Goal: Communication & Community: Answer question/provide support

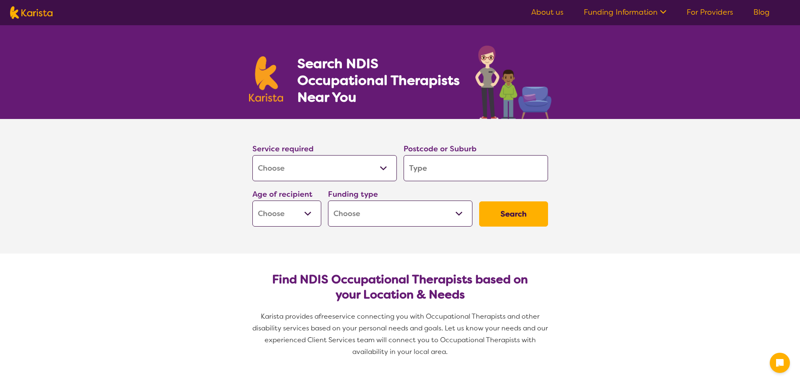
select select "[MEDICAL_DATA]"
click at [425, 181] on input "search" at bounding box center [476, 168] width 144 height 26
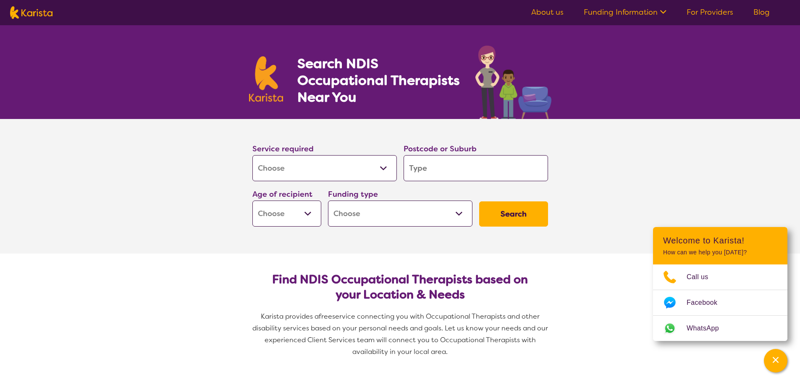
type input "2"
type input "21"
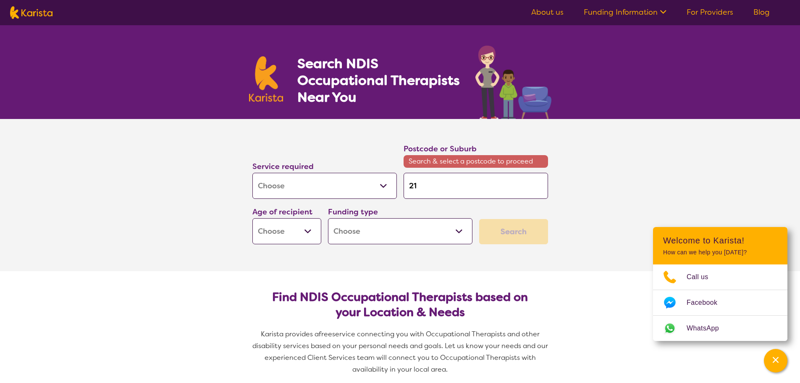
type input "214"
type input "2148"
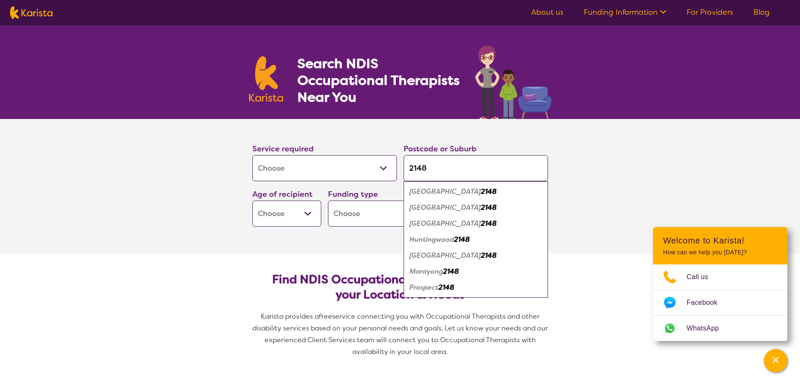
type input "2148"
click at [440, 213] on div "Blacktown 2148" at bounding box center [476, 207] width 136 height 16
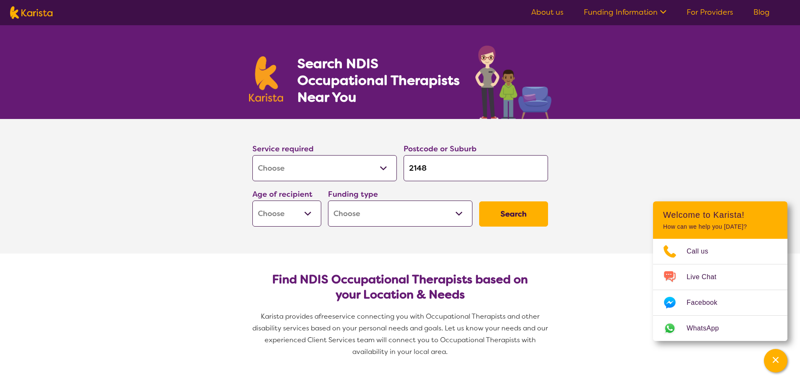
click at [302, 214] on select "Early Childhood - 0 to 9 Child - 10 to 11 Adolescent - 12 to 17 Adult - 18 to 6…" at bounding box center [286, 213] width 69 height 26
click at [300, 215] on select "Early Childhood - 0 to 9 Child - 10 to 11 Adolescent - 12 to 17 Adult - 18 to 6…" at bounding box center [286, 213] width 69 height 26
select select "EC"
click at [252, 200] on select "Early Childhood - 0 to 9 Child - 10 to 11 Adolescent - 12 to 17 Adult - 18 to 6…" at bounding box center [286, 213] width 69 height 26
select select "EC"
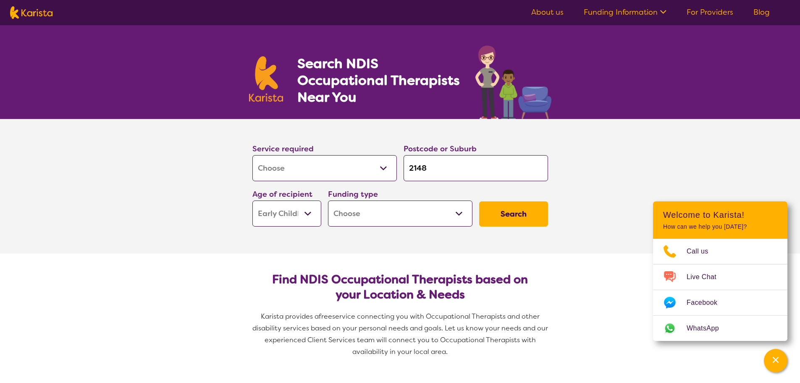
click at [367, 207] on select "Home Care Package (HCP) National Disability Insurance Scheme (NDIS) I don't know" at bounding box center [400, 213] width 144 height 26
select select "NDIS"
click at [328, 200] on select "Home Care Package (HCP) National Disability Insurance Scheme (NDIS) I don't know" at bounding box center [400, 213] width 144 height 26
select select "NDIS"
click at [505, 217] on button "Search" at bounding box center [513, 213] width 69 height 25
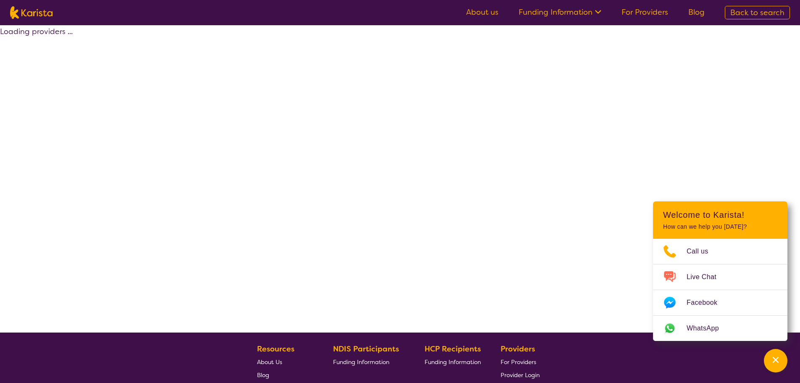
select select "by_score"
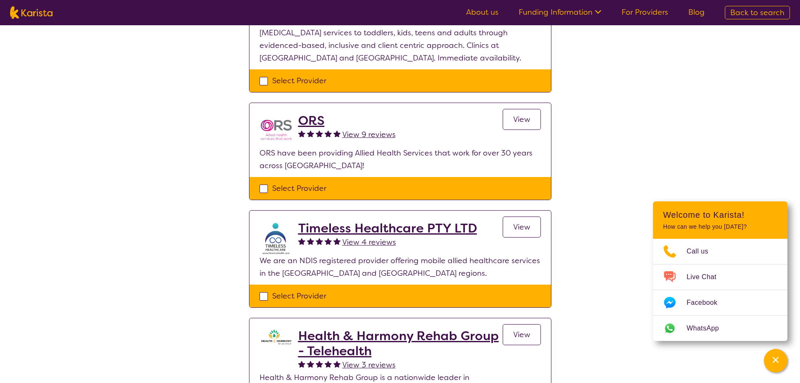
scroll to position [168, 0]
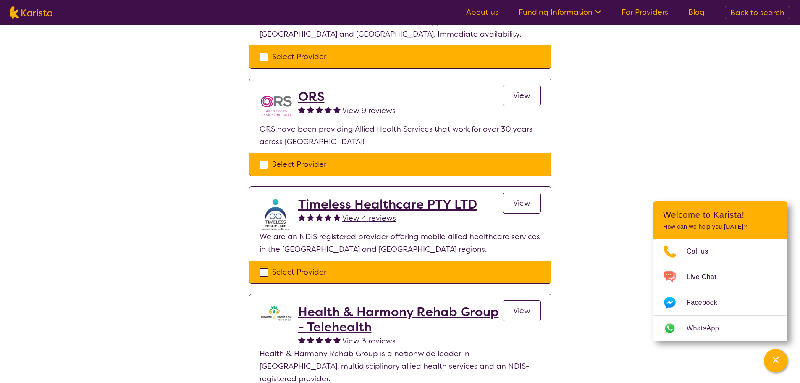
click at [522, 94] on span "View" at bounding box center [521, 95] width 17 height 10
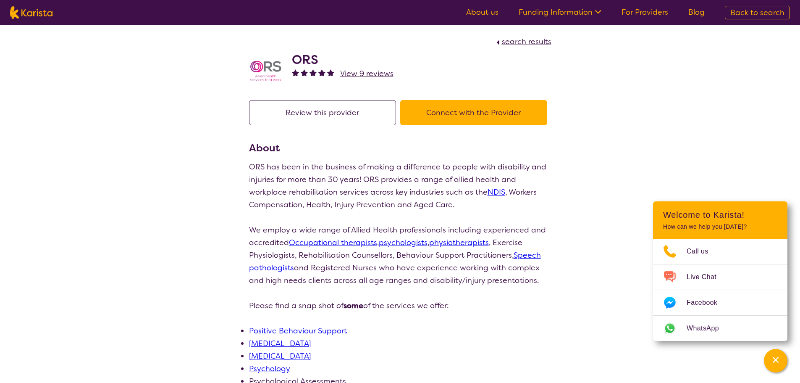
click at [482, 116] on button "Connect with the Provider" at bounding box center [473, 112] width 147 height 25
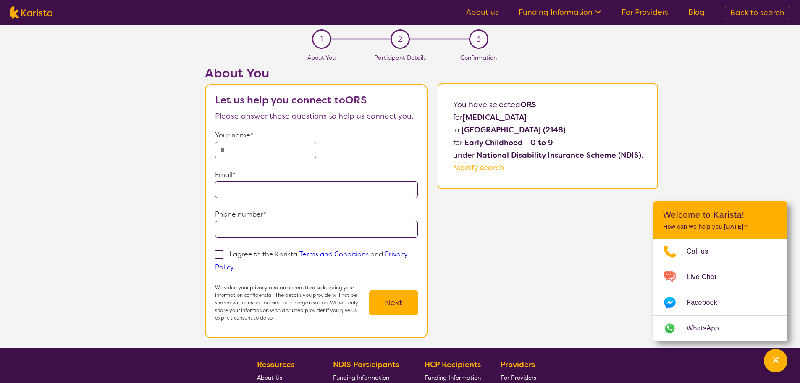
click at [289, 152] on input "text" at bounding box center [266, 150] width 102 height 17
type input "**********"
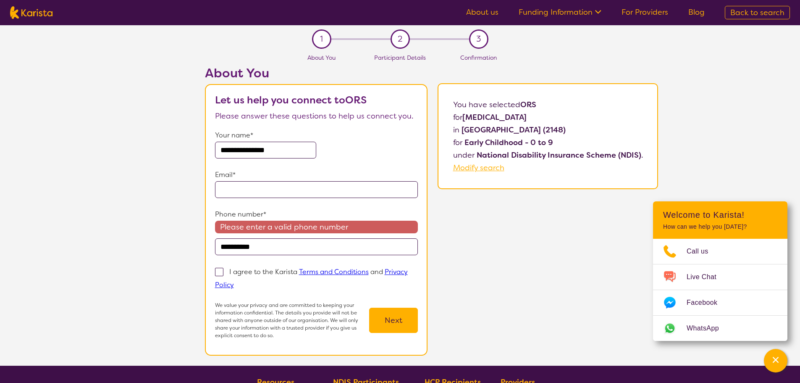
click at [280, 186] on input "email" at bounding box center [316, 189] width 203 height 17
type input "**********"
drag, startPoint x: 281, startPoint y: 249, endPoint x: 210, endPoint y: 248, distance: 71.0
click at [210, 249] on section "**********" at bounding box center [316, 219] width 223 height 271
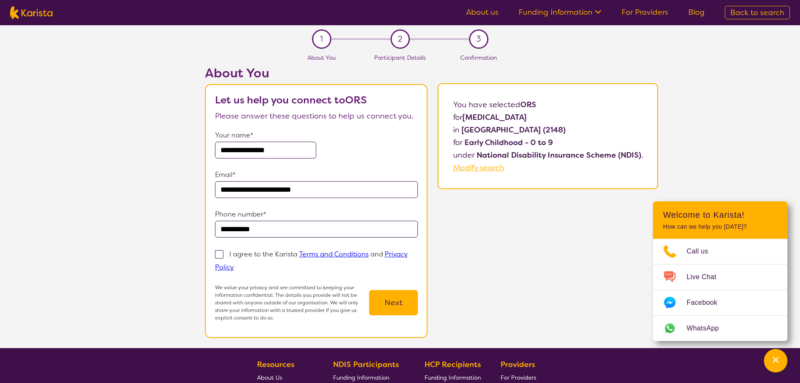
type input "**********"
click at [225, 254] on label "I agree to the Karista Terms and Conditions and Privacy Policy" at bounding box center [311, 260] width 193 height 23
click at [234, 264] on input "I agree to the Karista Terms and Conditions and Privacy Policy" at bounding box center [236, 266] width 5 height 5
checkbox input "true"
click at [379, 300] on button "Next" at bounding box center [393, 302] width 49 height 25
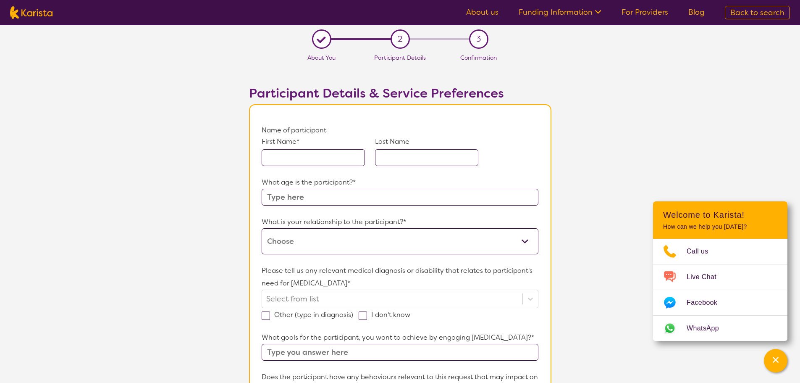
click at [326, 153] on input "text" at bounding box center [313, 157] width 103 height 17
type input "Zaviyar"
click at [409, 163] on input "text" at bounding box center [426, 157] width 103 height 17
type input "Siddiqui"
click at [372, 203] on input "text" at bounding box center [400, 197] width 276 height 17
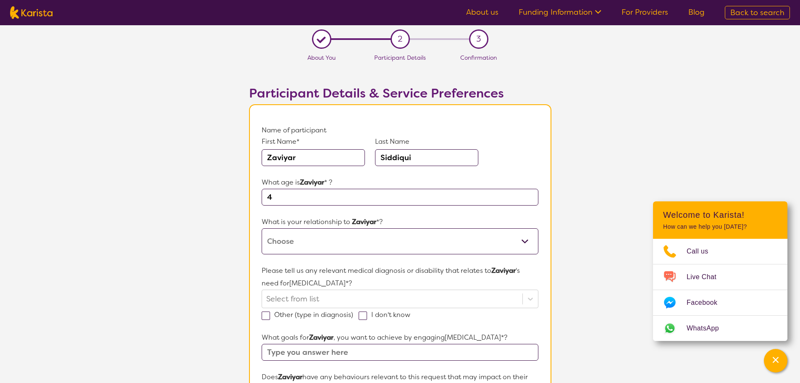
type input "4"
click at [362, 243] on select "This request is for myself I am their parent I am their child I am their spouse…" at bounding box center [400, 241] width 276 height 26
select select "I am their parent"
click at [262, 228] on select "This request is for myself I am their parent I am their child I am their spouse…" at bounding box center [400, 241] width 276 height 26
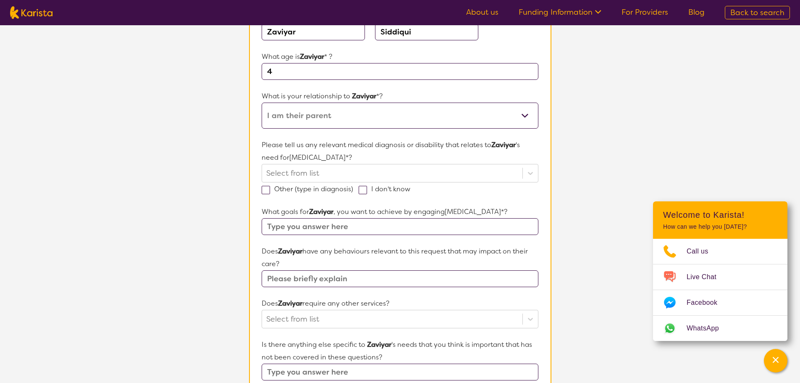
scroll to position [126, 0]
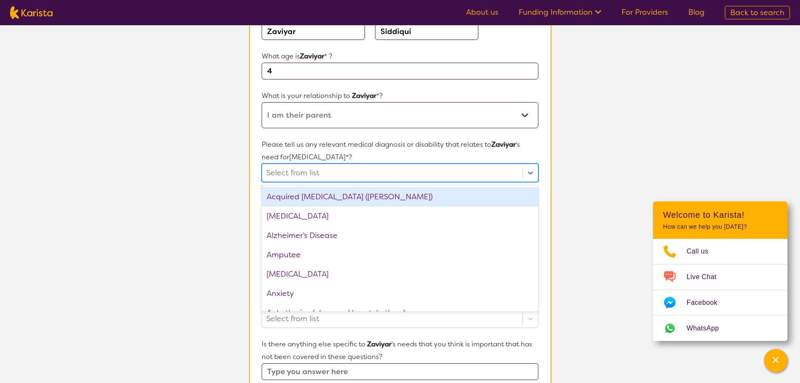
click at [312, 174] on div at bounding box center [392, 172] width 252 height 14
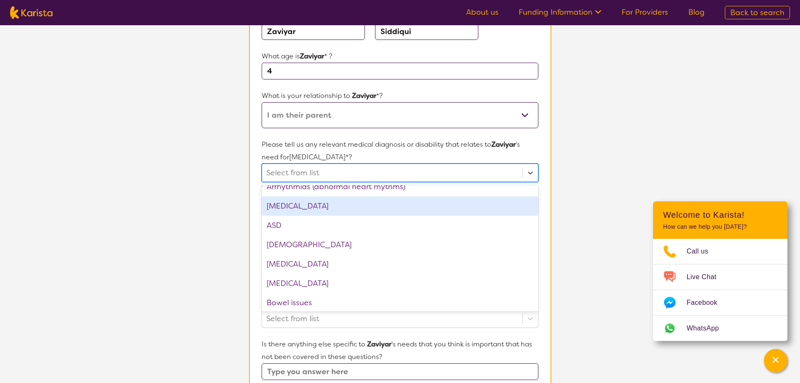
scroll to position [168, 0]
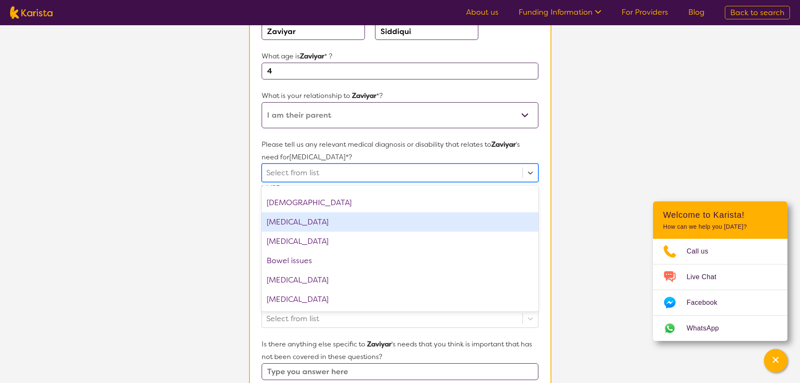
click at [311, 217] on div "[MEDICAL_DATA]" at bounding box center [400, 221] width 276 height 19
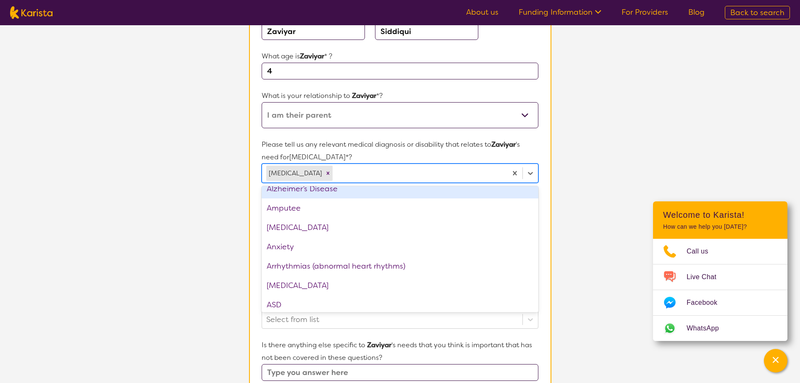
scroll to position [0, 0]
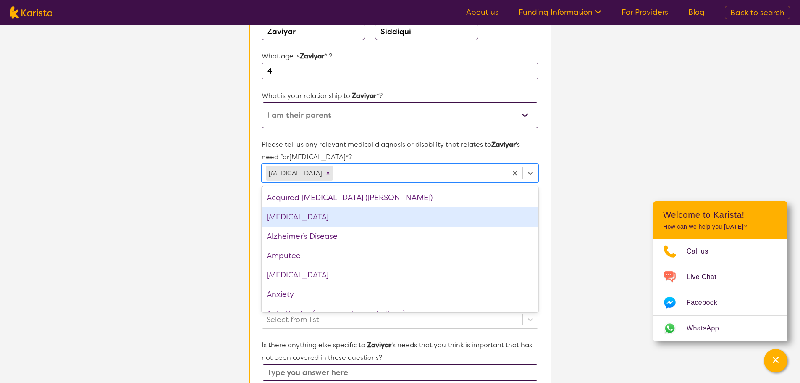
click at [300, 217] on div "[MEDICAL_DATA]" at bounding box center [400, 216] width 276 height 19
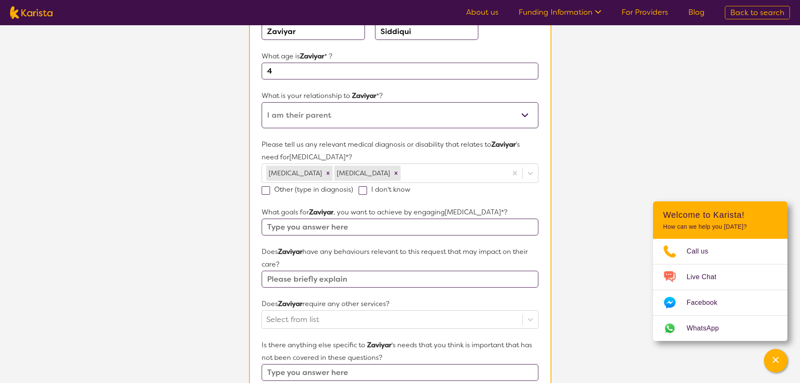
click at [440, 154] on p "Please tell us any relevant medical diagnosis or disability that relates to [PE…" at bounding box center [400, 150] width 276 height 25
click at [327, 228] on input "text" at bounding box center [400, 226] width 276 height 17
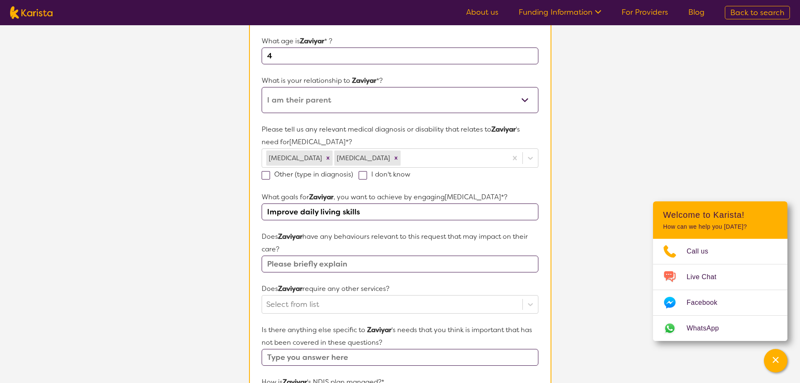
scroll to position [168, 0]
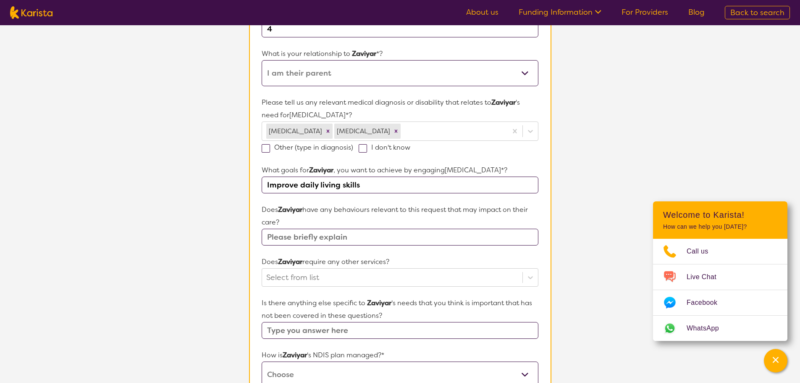
type input "Improve daily living skills"
click at [326, 241] on input "text" at bounding box center [400, 236] width 276 height 17
type input "i"
type input "non verbal"
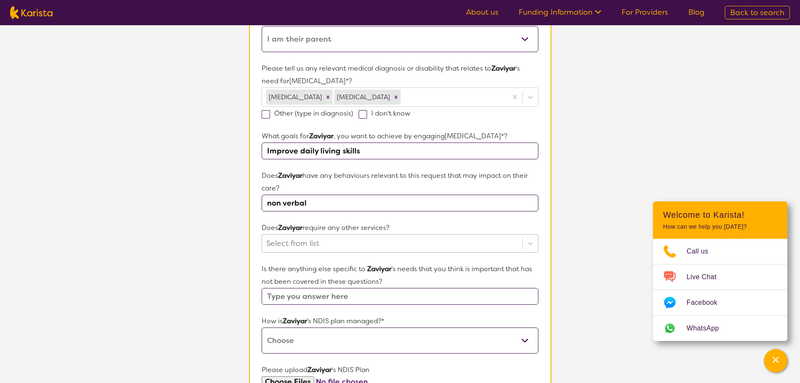
click at [345, 252] on div "Select from list" at bounding box center [400, 243] width 276 height 18
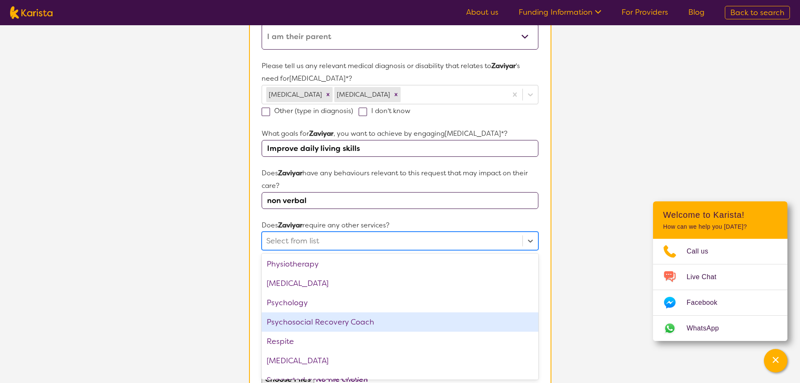
scroll to position [283, 0]
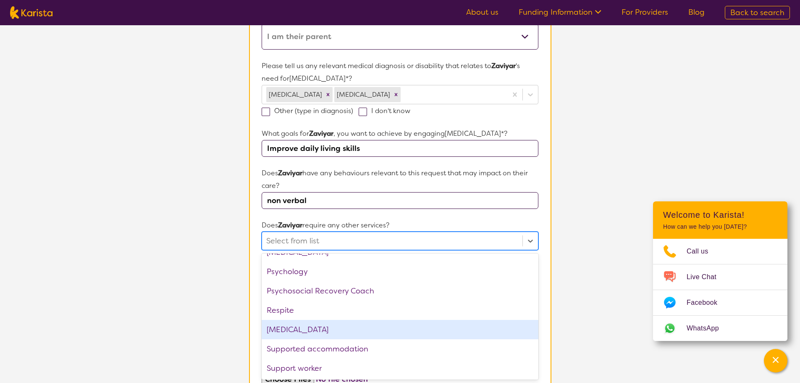
click at [329, 330] on div "[MEDICAL_DATA]" at bounding box center [400, 329] width 276 height 19
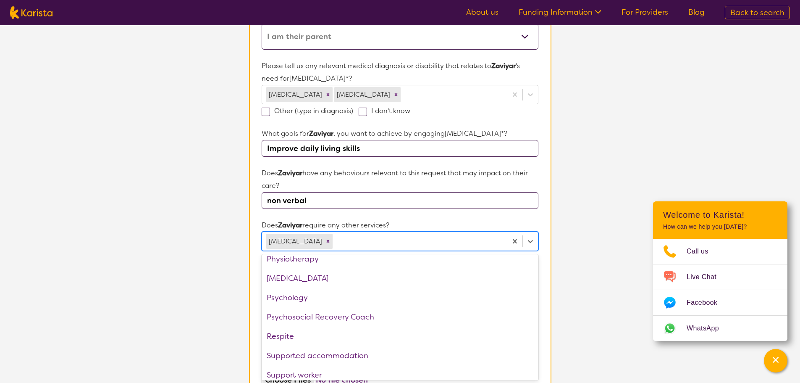
scroll to position [264, 0]
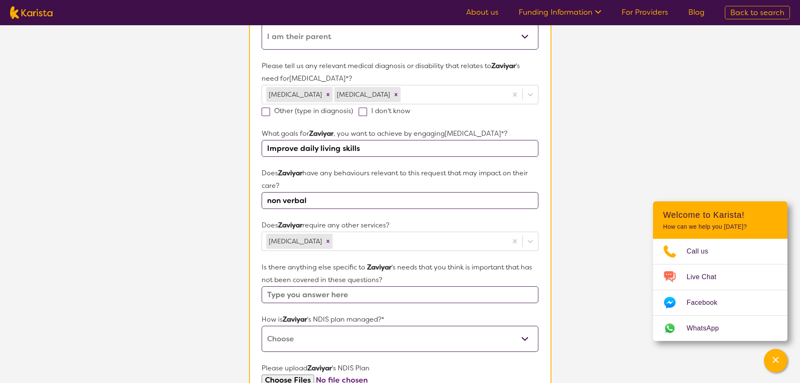
click at [421, 219] on p "Does [DEMOGRAPHIC_DATA] require any other services?" at bounding box center [400, 225] width 276 height 13
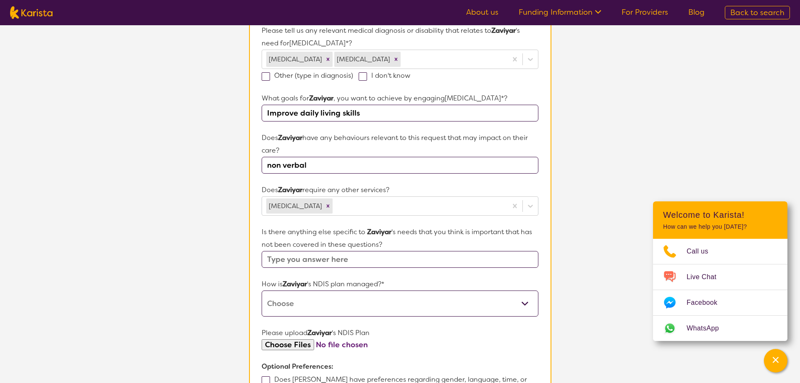
scroll to position [288, 0]
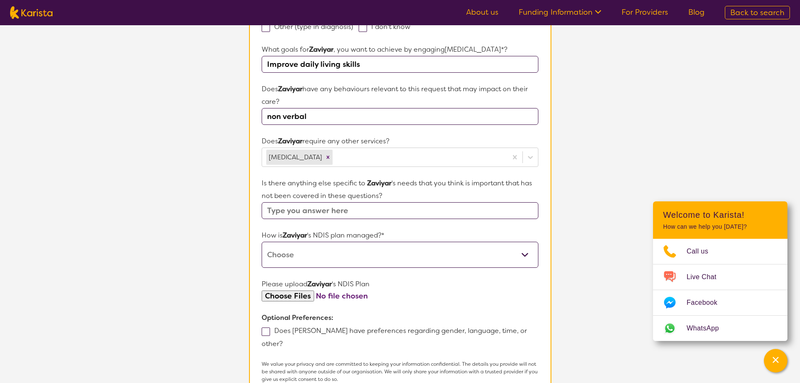
click at [355, 216] on input "text" at bounding box center [400, 210] width 276 height 17
type input "i"
type input "he is hyperactive"
click at [337, 252] on select "Self-managed NDIS plan Managed by a registered plan management provider (not th…" at bounding box center [400, 254] width 276 height 26
select select "Self Managed"
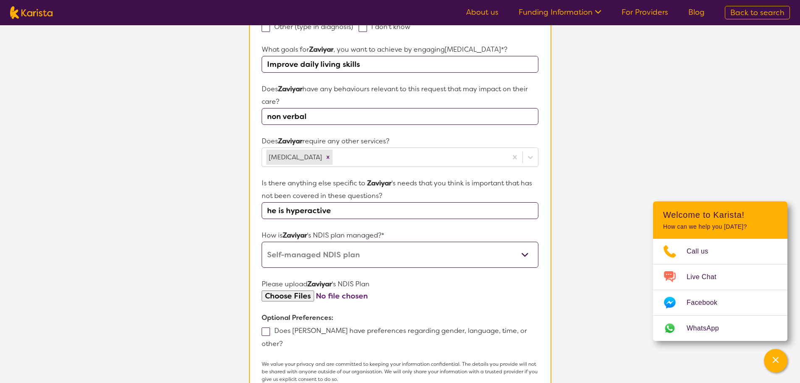
click at [262, 241] on select "Self-managed NDIS plan Managed by a registered plan management provider (not th…" at bounding box center [400, 254] width 276 height 26
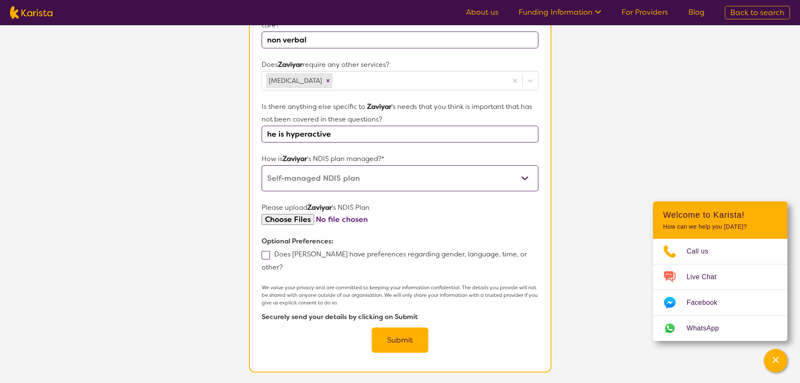
scroll to position [372, 0]
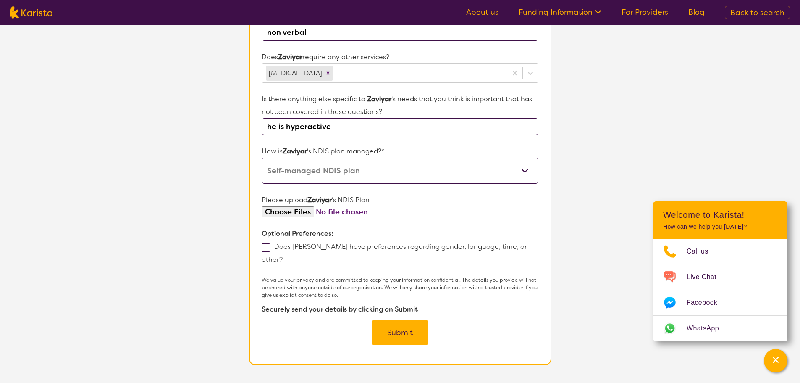
click at [304, 211] on input "file" at bounding box center [400, 211] width 276 height 11
type input "C:\fakepath\Plan Approval.pdf"
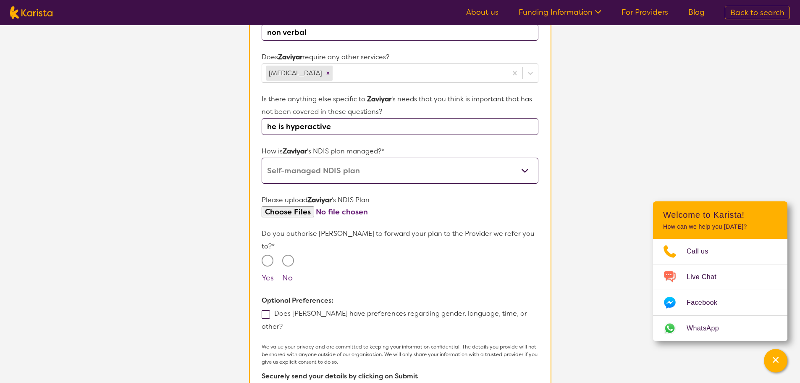
click at [268, 254] on input "Yes" at bounding box center [268, 260] width 12 height 12
radio input "true"
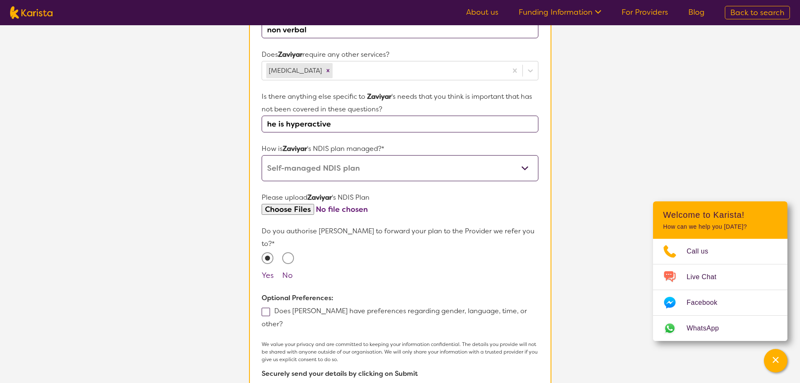
scroll to position [414, 0]
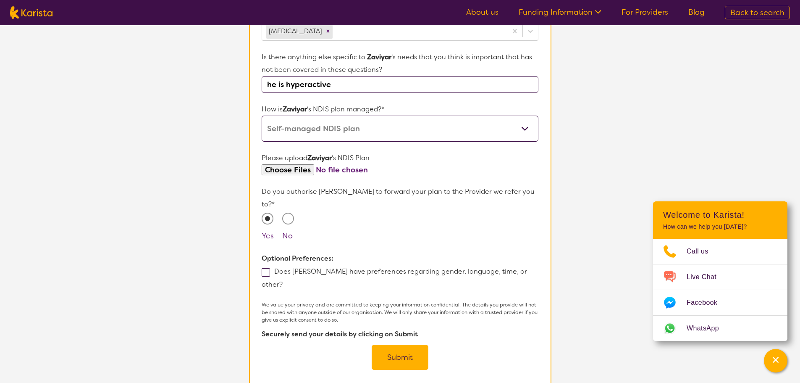
click at [388, 344] on button "Submit" at bounding box center [400, 356] width 57 height 25
